Goal: Find specific page/section: Find specific page/section

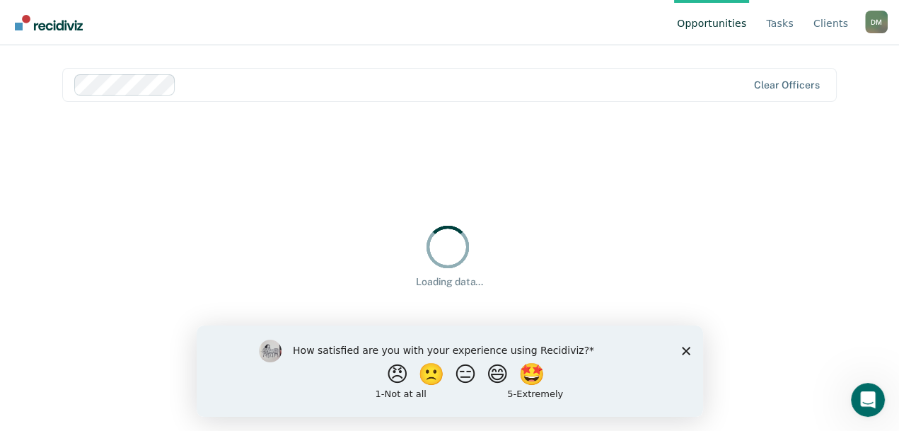
click at [688, 352] on polygon "Close survey" at bounding box center [685, 350] width 8 height 8
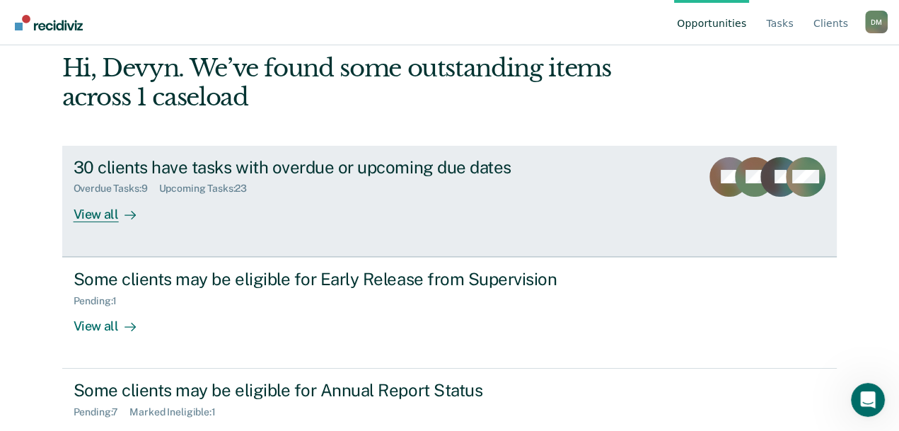
scroll to position [112, 0]
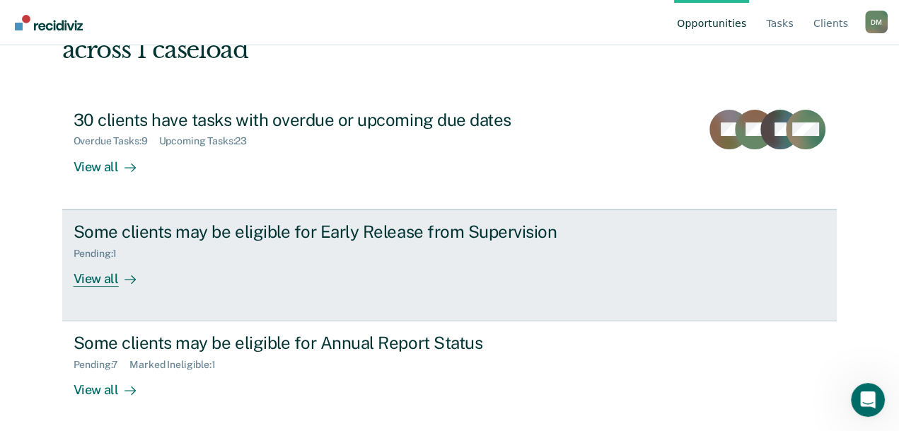
click at [347, 258] on div "Some clients may be eligible for Early Release from Supervision Pending : 1 Vie…" at bounding box center [339, 253] width 530 height 65
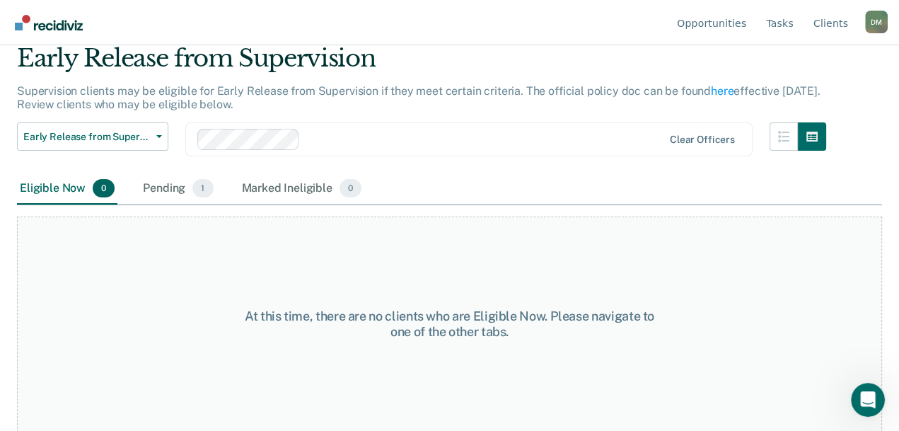
scroll to position [53, 0]
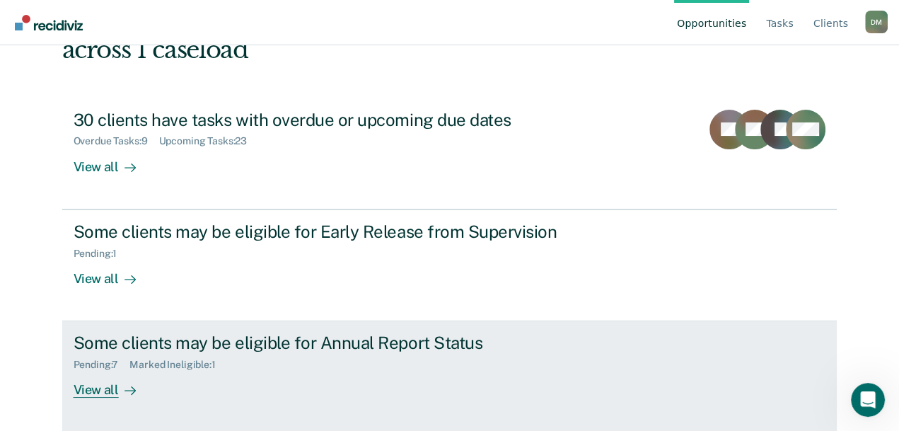
click at [216, 381] on div "Some clients may be eligible for Annual Report Status Pending : 7 Marked Inelig…" at bounding box center [339, 364] width 530 height 65
